Goal: Task Accomplishment & Management: Complete application form

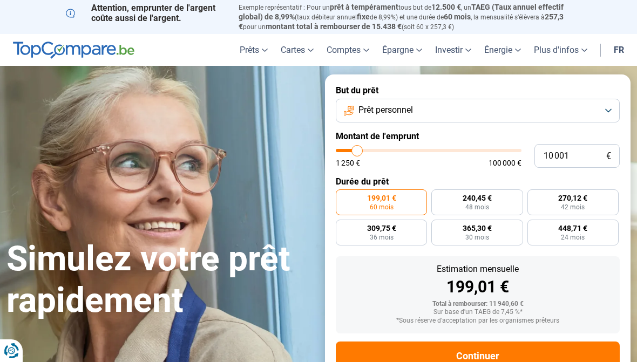
click at [407, 113] on span "Prêt personnel" at bounding box center [385, 110] width 55 height 12
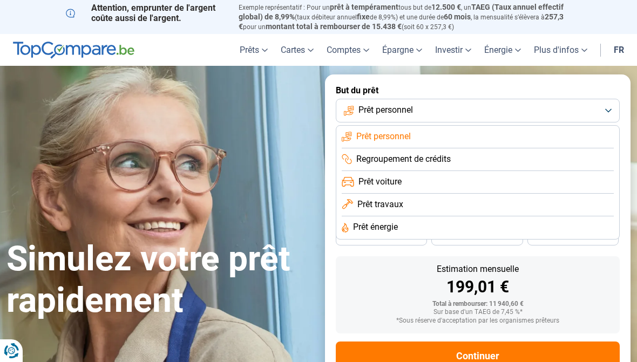
click at [306, 138] on div "Simulez votre prêt rapidement But du prêt Prêt personnel Prêt personnel Regroup…" at bounding box center [318, 240] width 637 height 333
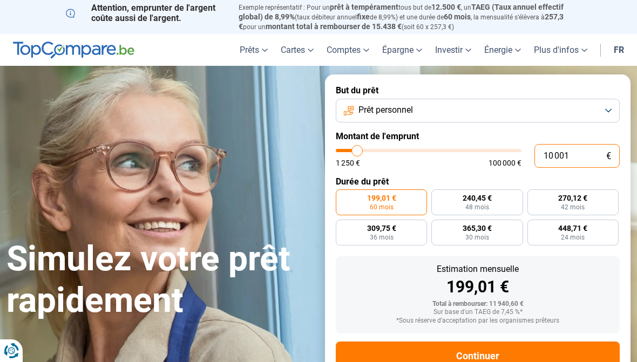
click at [573, 154] on input "10 001" at bounding box center [576, 156] width 85 height 24
type input "1 000"
type input "1250"
type input "100"
type input "1250"
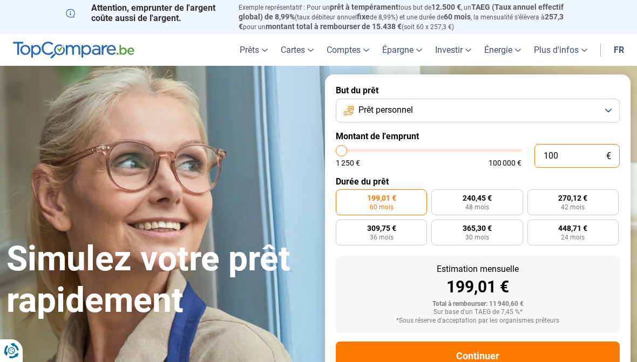
type input "10"
type input "1250"
type input "1"
type input "1250"
type input "0"
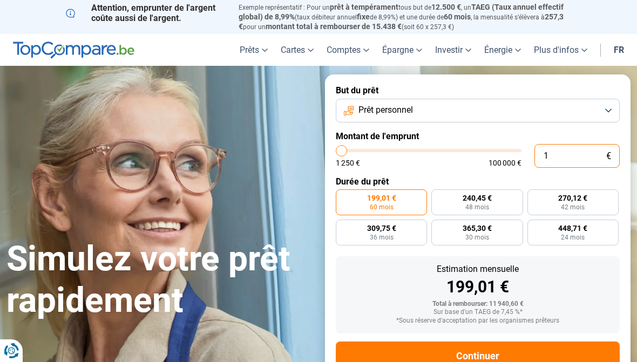
type input "1250"
type input "1 250"
type input "1250"
radio input "true"
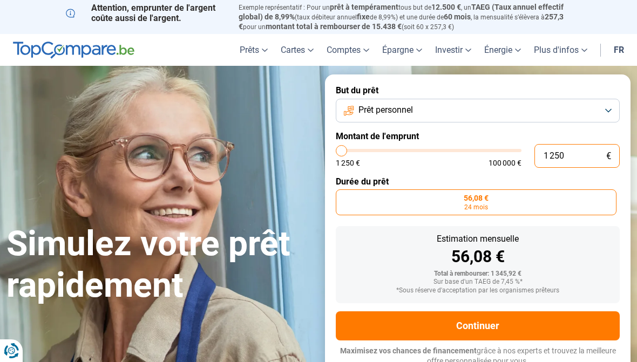
type input "12 508"
type input "12500"
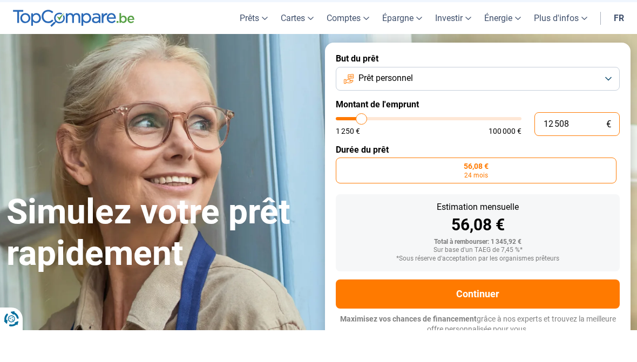
type input "125 085"
type input "100000"
type input "100 000"
type input "100000"
radio input "false"
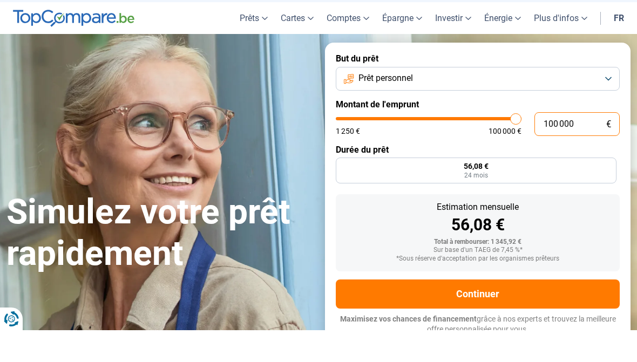
type input "10 000"
type input "10000"
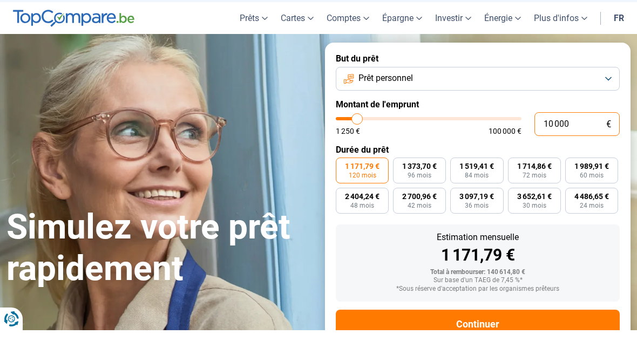
type input "1 000"
type input "1250"
type input "100"
type input "1250"
type input "10"
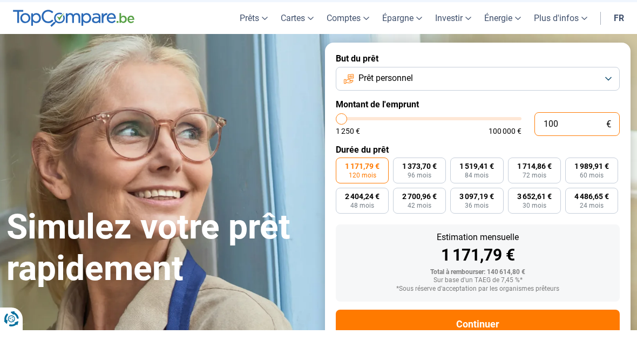
type input "1250"
type input "1"
type input "1250"
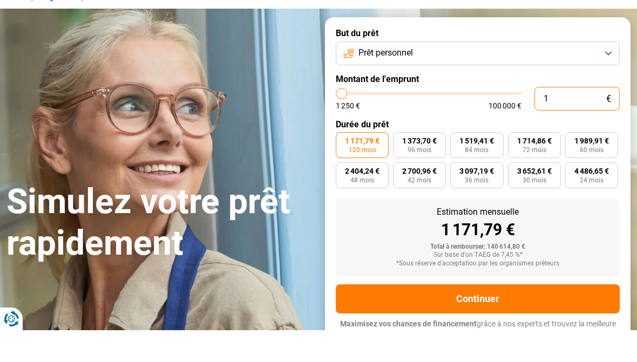
type input "0"
type input "1250"
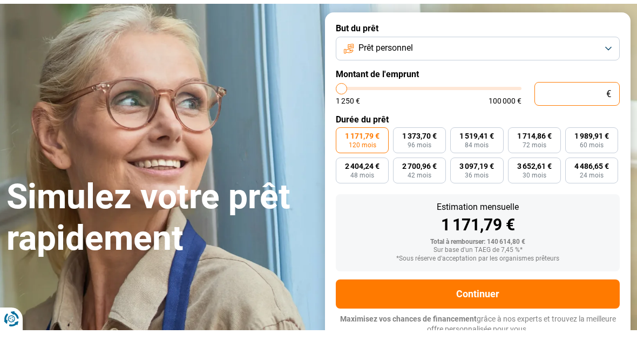
type input "1 250"
type input "1250"
radio input "true"
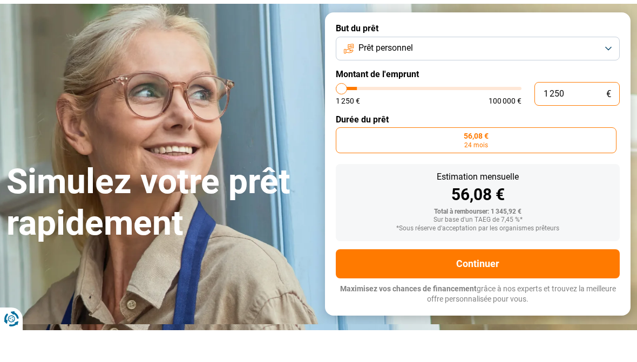
type input "12 508"
type input "12500"
type input "125 085"
type input "100000"
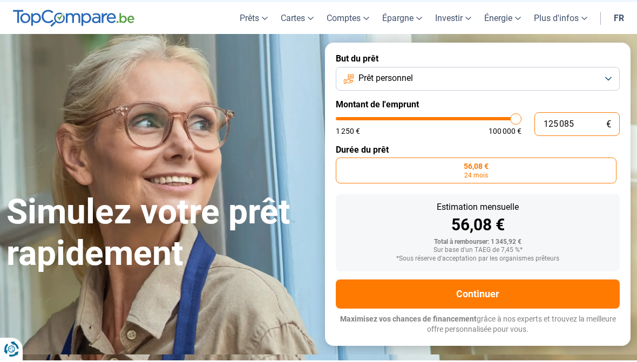
type input "12 508"
type input "12500"
type input "1 250"
type input "1250"
type input "125"
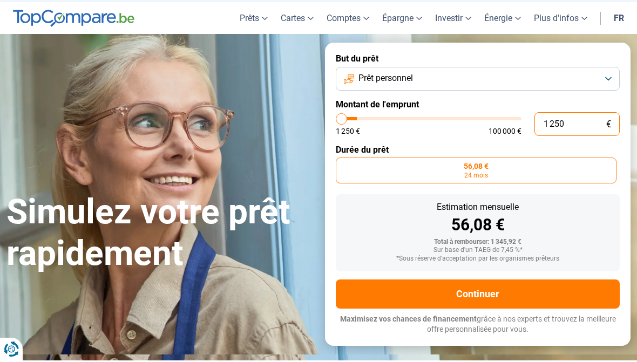
type input "1250"
type input "12"
type input "1250"
type input "1"
type input "1250"
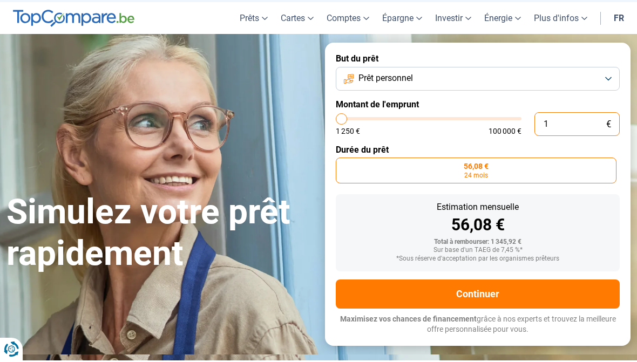
type input "0"
type input "1250"
type input "1 250"
type input "1250"
type input "81 250"
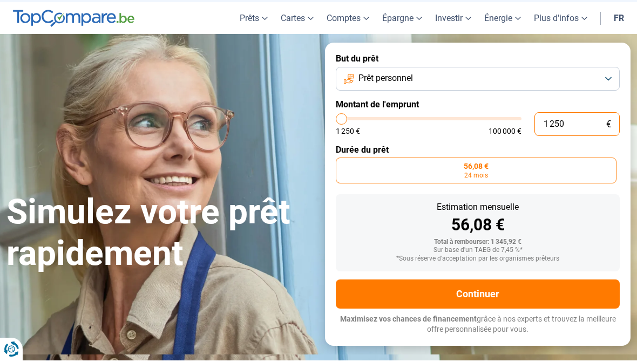
type input "81250"
type input "851 250"
type input "100000"
type input "100 000"
type input "100000"
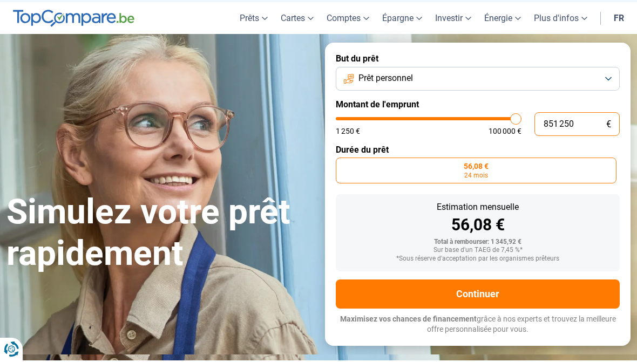
radio input "false"
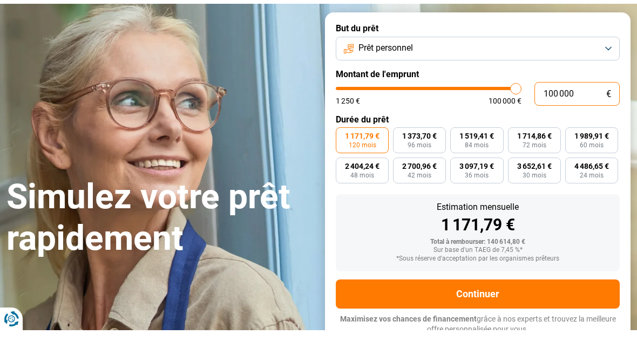
type input "10 000"
type input "10000"
type input "1 000"
type input "1250"
type input "100"
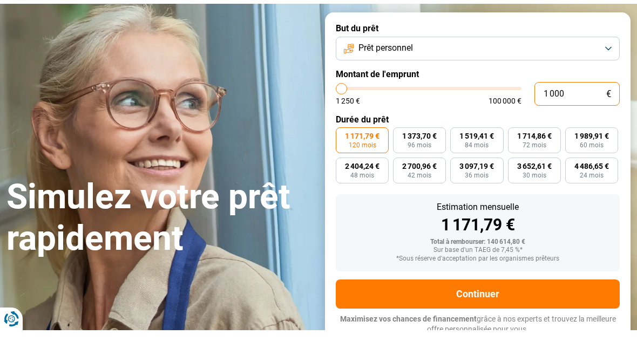
type input "1250"
type input "10"
type input "1250"
type input "1"
type input "1250"
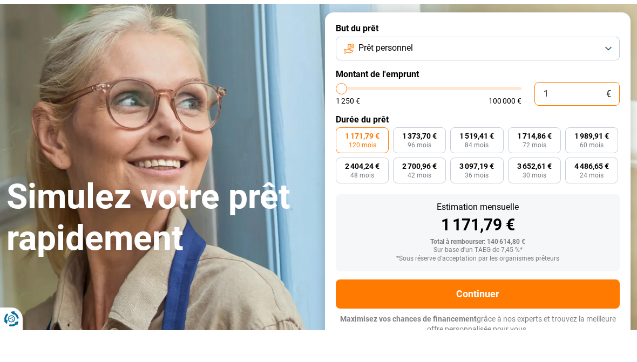
type input "0"
type input "1250"
type input "1 250"
type input "1250"
radio input "true"
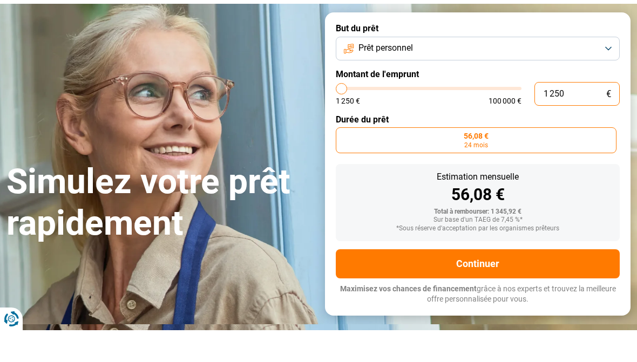
type input "12 508"
type input "12500"
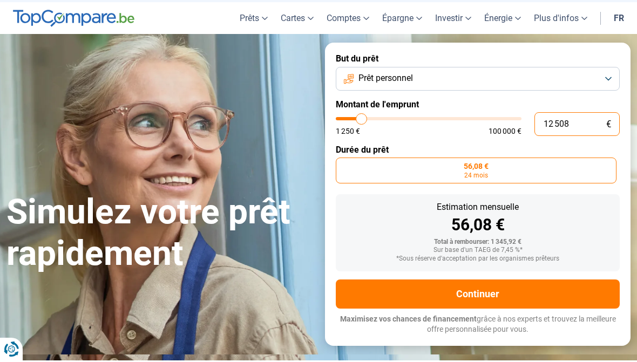
type input "125 085"
type input "100000"
type input "12 508"
type input "12500"
type input "1 250"
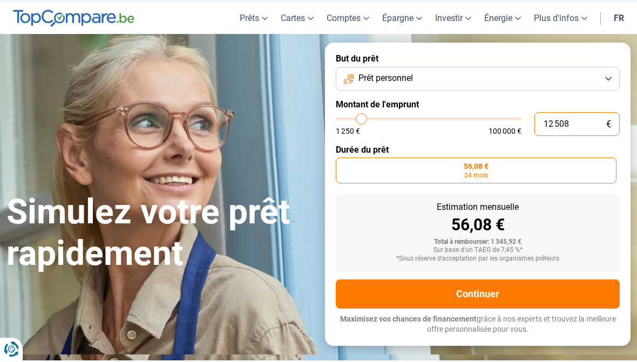
type input "1250"
type input "125"
type input "1250"
type input "12"
type input "1250"
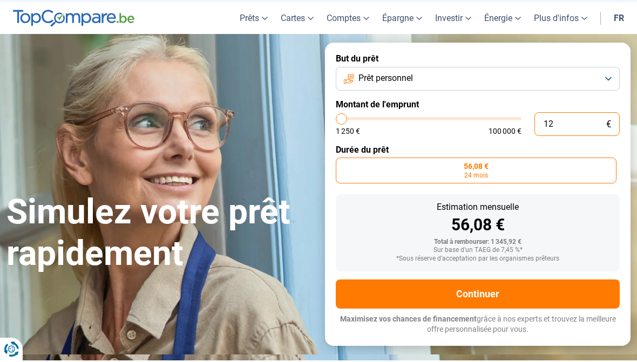
type input "1"
type input "1250"
type input "0"
type input "1250"
type input "1 250"
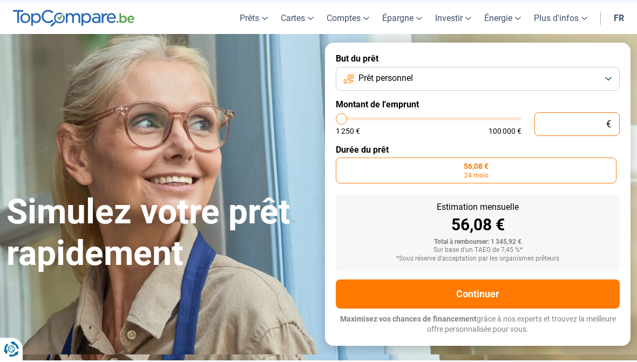
type input "1250"
type input "1 500"
type input "1500"
type input "1 750"
type input "1750"
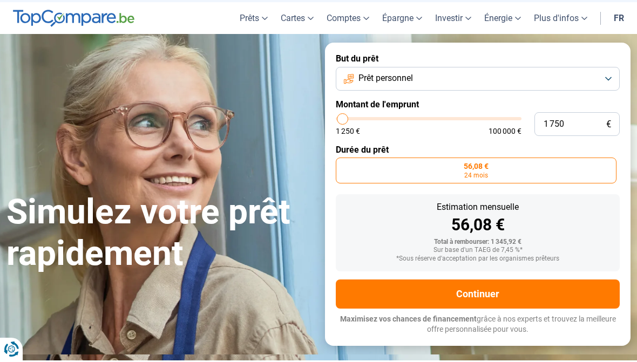
type input "2 000"
type input "2000"
type input "2 250"
type input "2250"
type input "2 750"
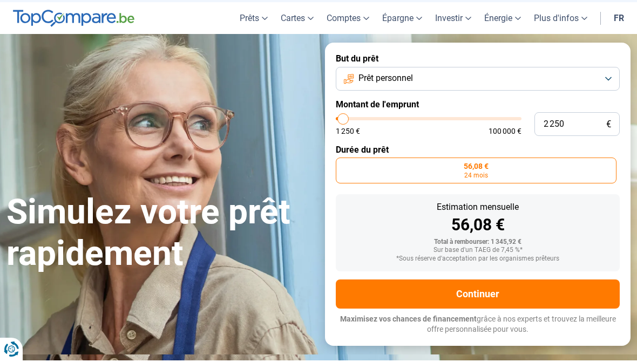
type input "2750"
type input "3 000"
type input "3000"
type input "3 250"
type input "3250"
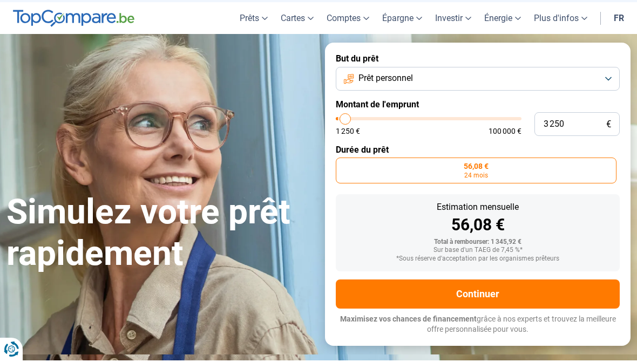
type input "3 500"
type input "3500"
type input "4 000"
type input "4000"
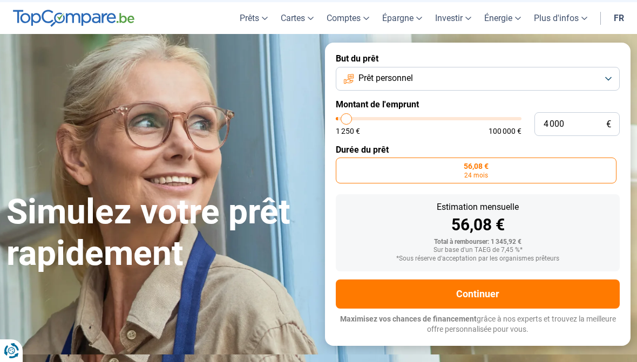
type input "4 500"
type input "4500"
type input "4 750"
type input "4750"
type input "5 000"
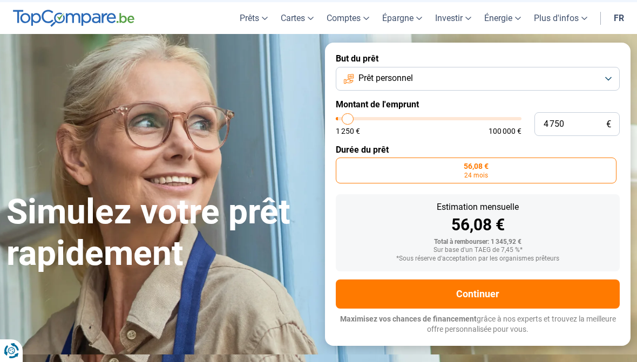
type input "5000"
type input "5 750"
type input "5750"
type input "6 000"
type input "6000"
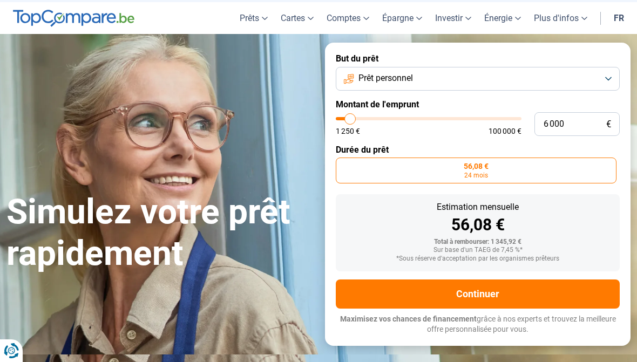
type input "6 250"
type input "6250"
type input "6 750"
type input "6750"
type input "7 000"
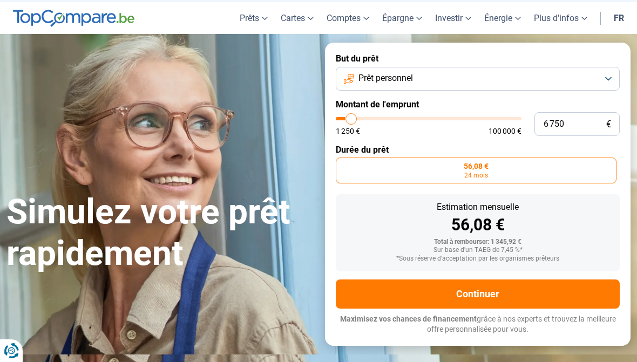
type input "7000"
type input "7 250"
type input "7250"
type input "7 500"
drag, startPoint x: 341, startPoint y: 118, endPoint x: 353, endPoint y: 119, distance: 11.9
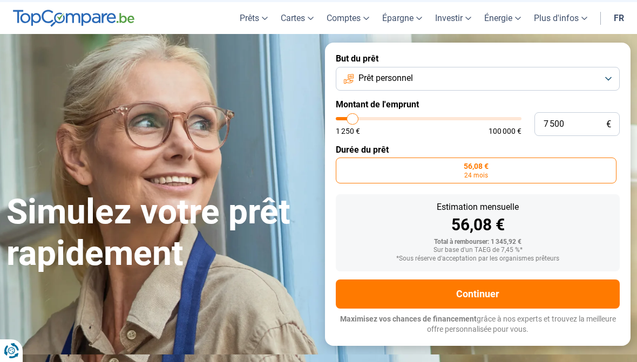
type input "7500"
click at [353, 119] on input "range" at bounding box center [429, 118] width 186 height 3
radio input "false"
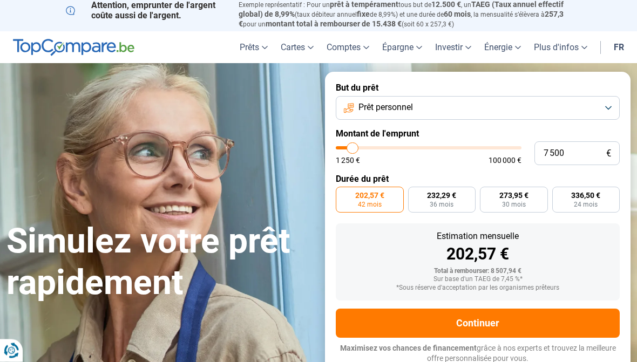
scroll to position [0, 0]
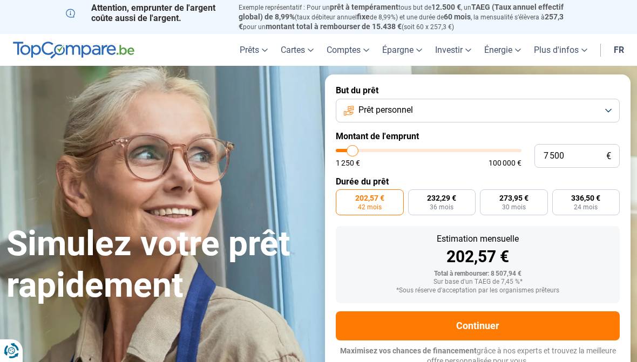
type input "8 250"
type input "8250"
click at [354, 149] on input "range" at bounding box center [429, 150] width 186 height 3
radio input "false"
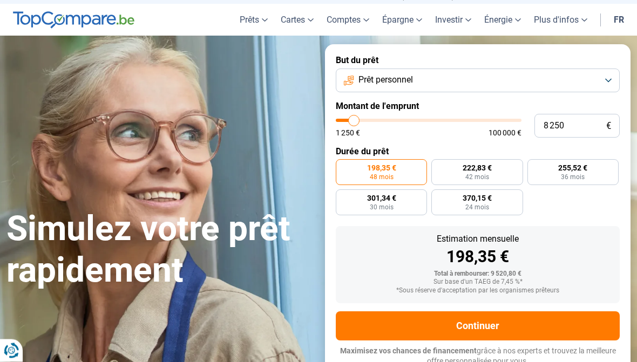
scroll to position [30, 0]
click at [506, 204] on label "370,15 € 24 mois" at bounding box center [476, 202] width 91 height 26
click at [438, 196] on input "370,15 € 24 mois" at bounding box center [434, 192] width 7 height 7
radio input "true"
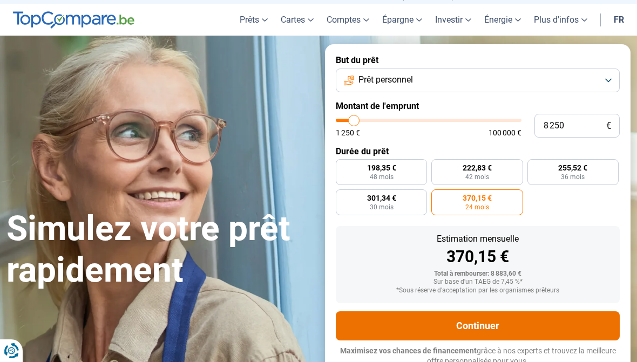
click at [481, 317] on button "Continuer" at bounding box center [478, 325] width 284 height 29
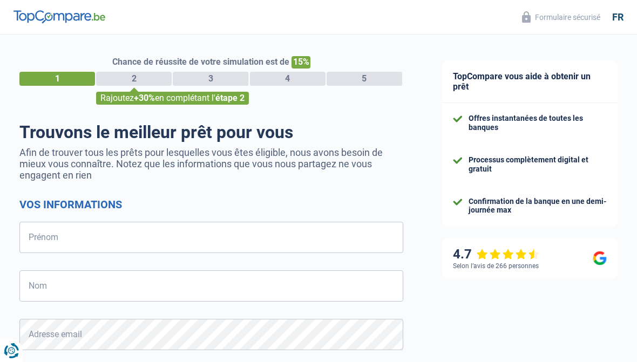
select select "32"
